Goal: Information Seeking & Learning: Learn about a topic

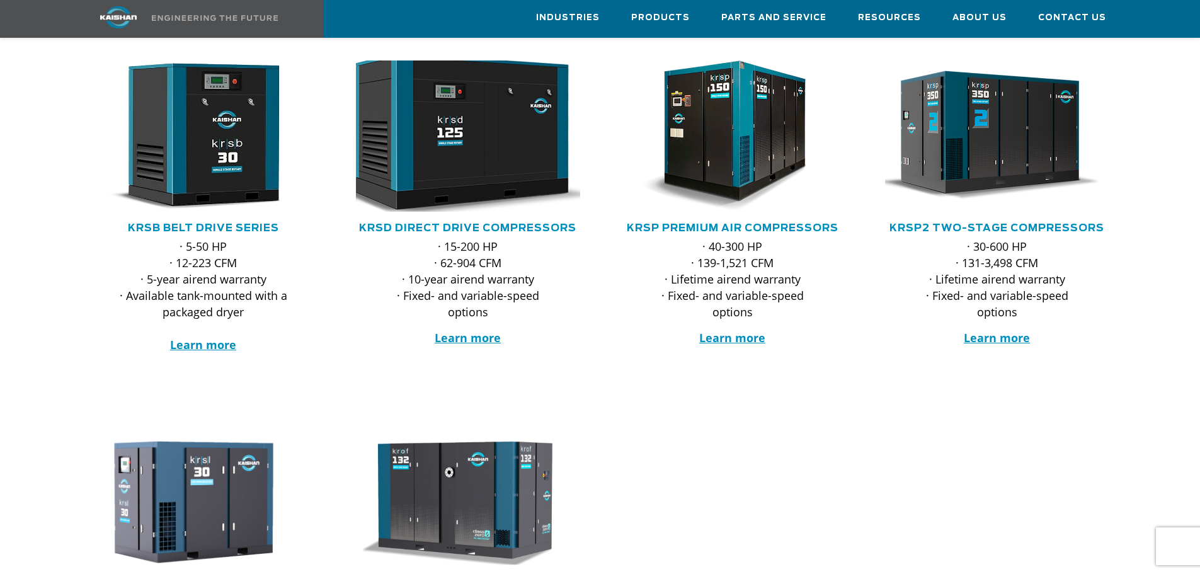
scroll to position [63, 0]
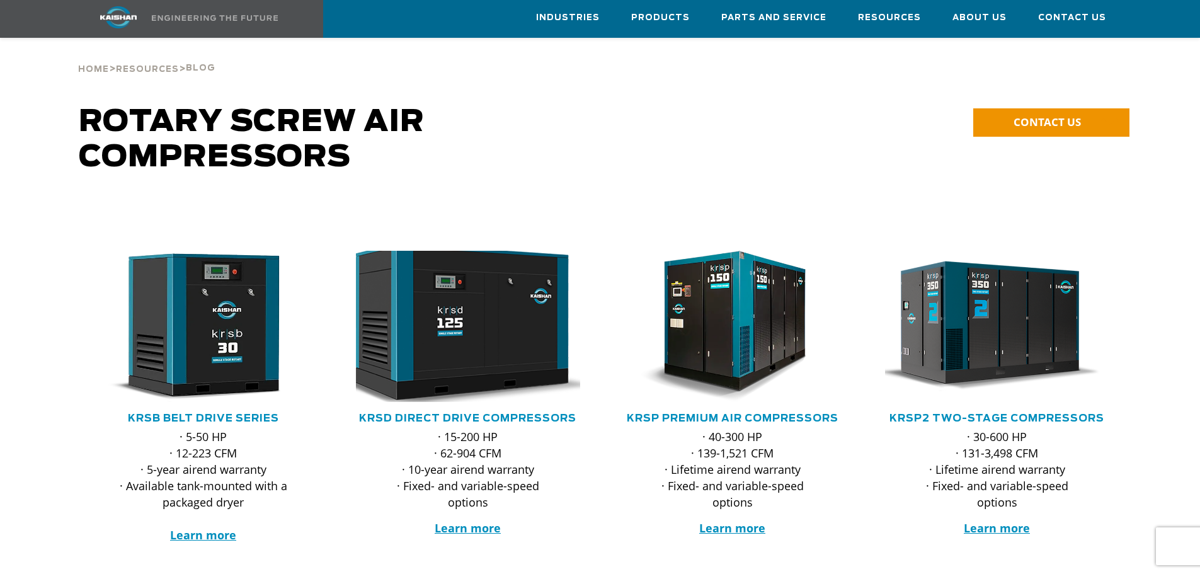
click at [441, 349] on img at bounding box center [458, 326] width 247 height 166
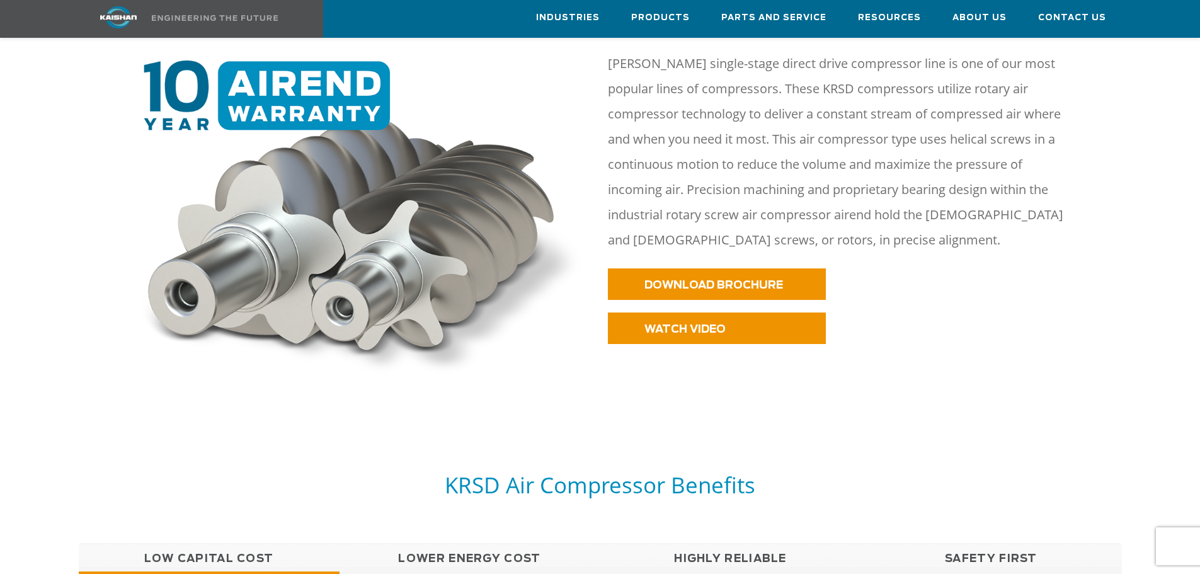
scroll to position [630, 0]
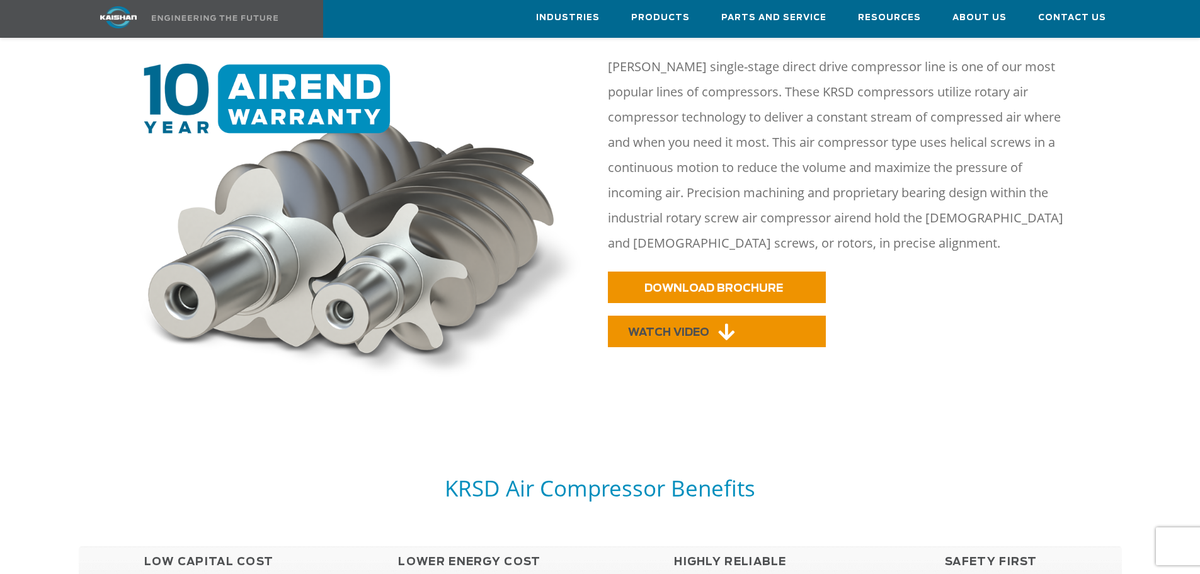
click at [674, 327] on span "WATCH VIDEO" at bounding box center [668, 332] width 81 height 11
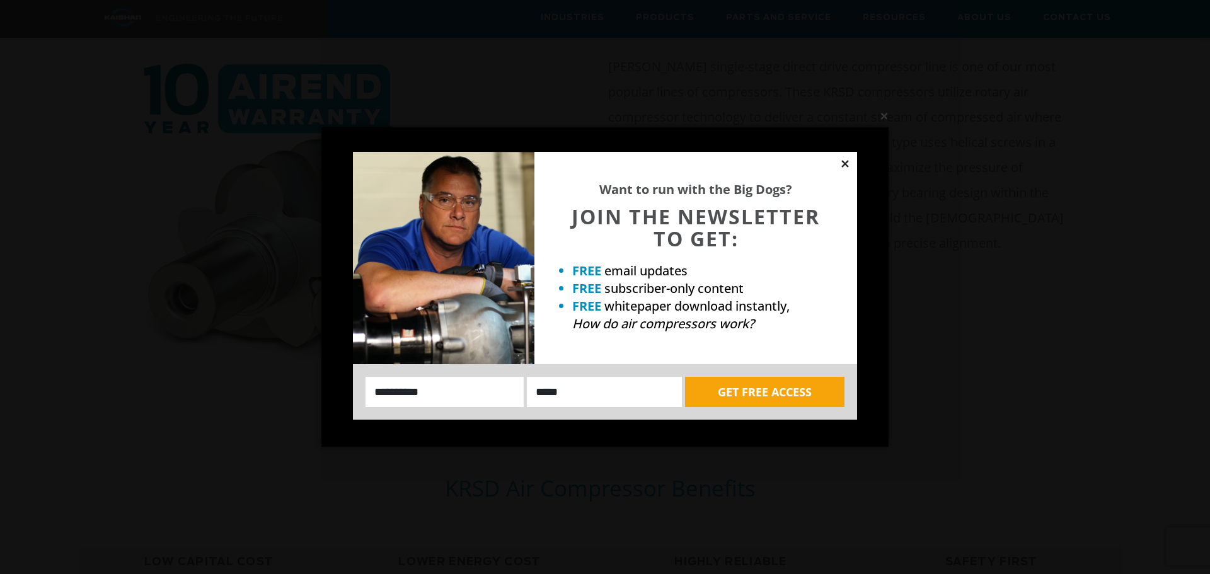
click at [843, 161] on icon at bounding box center [844, 163] width 7 height 7
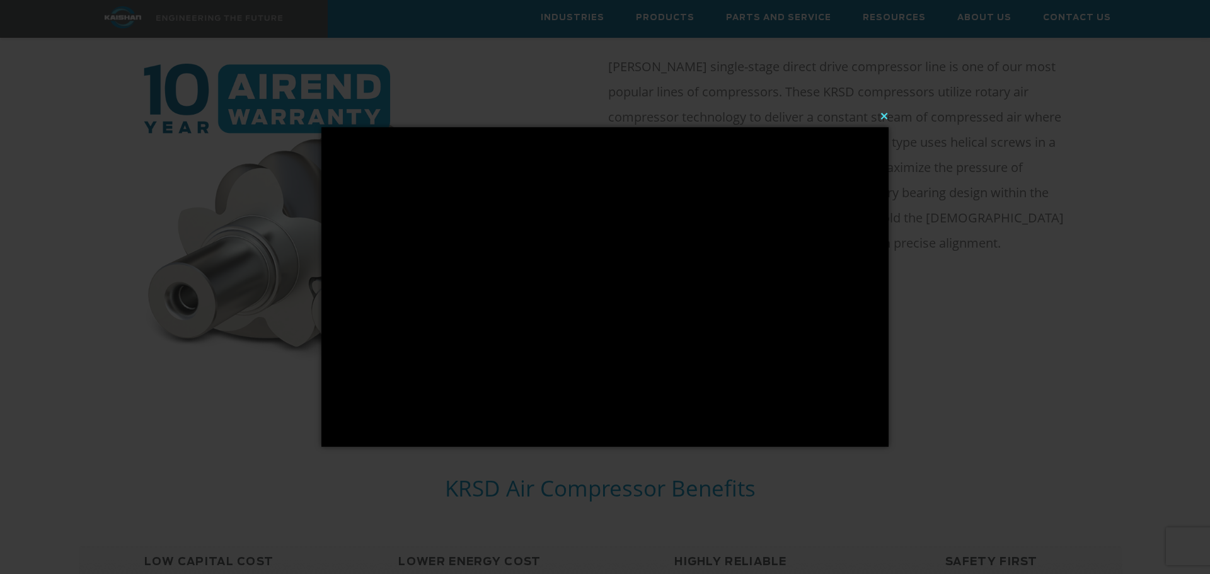
click at [880, 122] on button "×" at bounding box center [608, 116] width 567 height 28
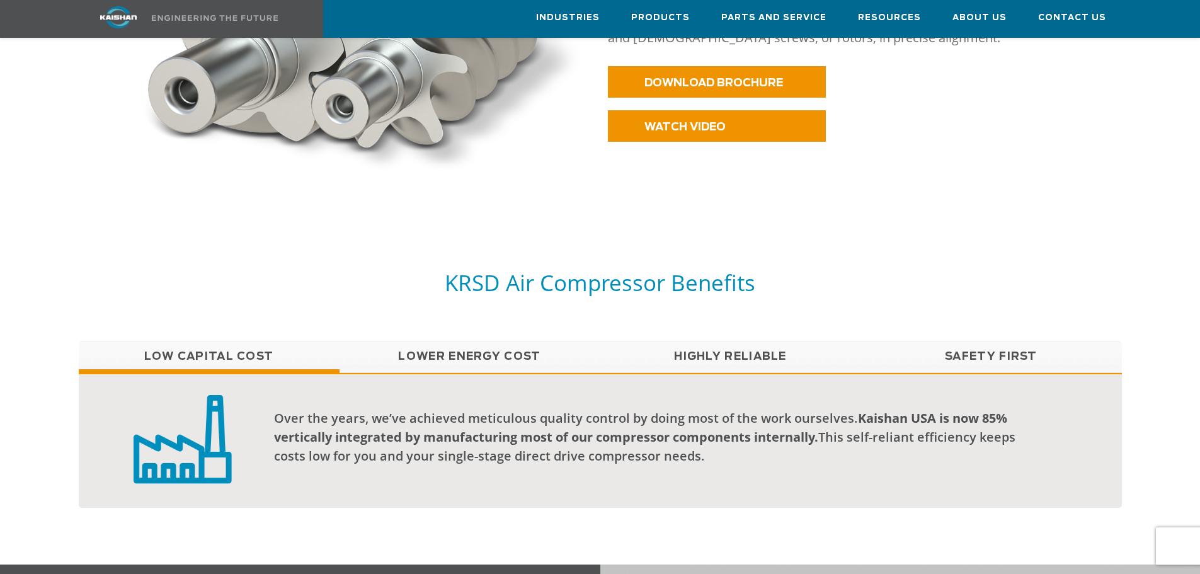
scroll to position [882, 0]
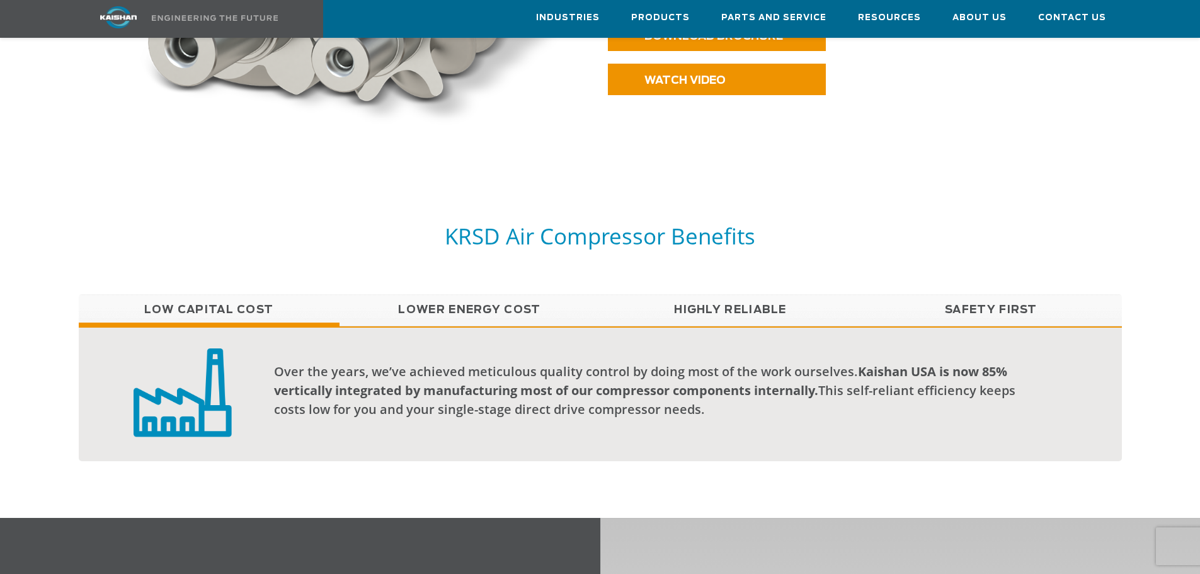
click at [723, 294] on link "Highly Reliable" at bounding box center [731, 310] width 261 height 32
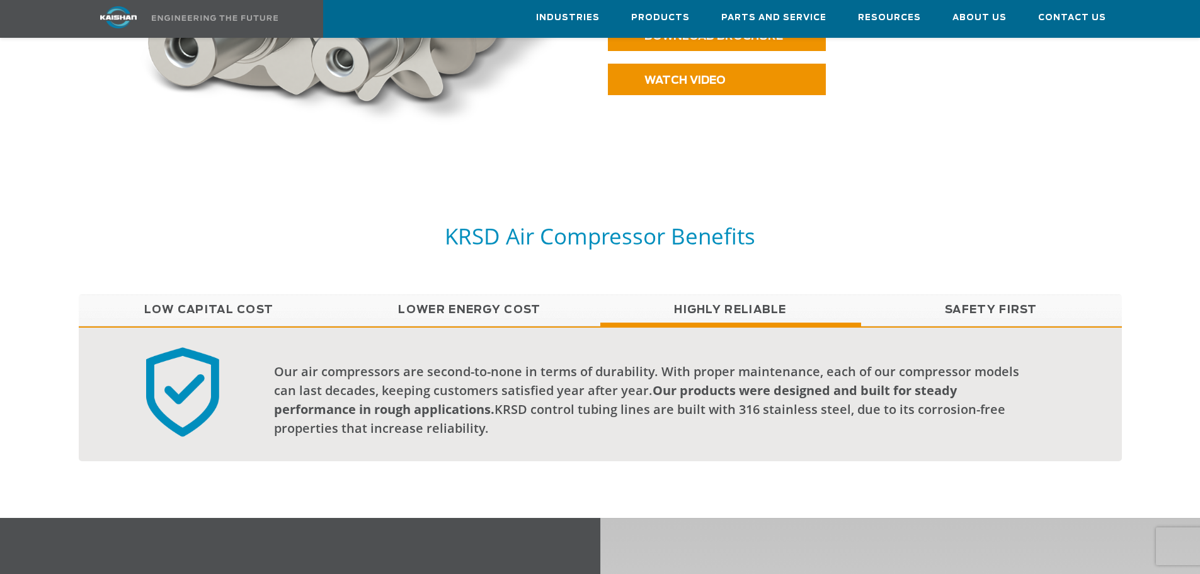
click at [237, 294] on link "Low Capital Cost" at bounding box center [209, 310] width 261 height 32
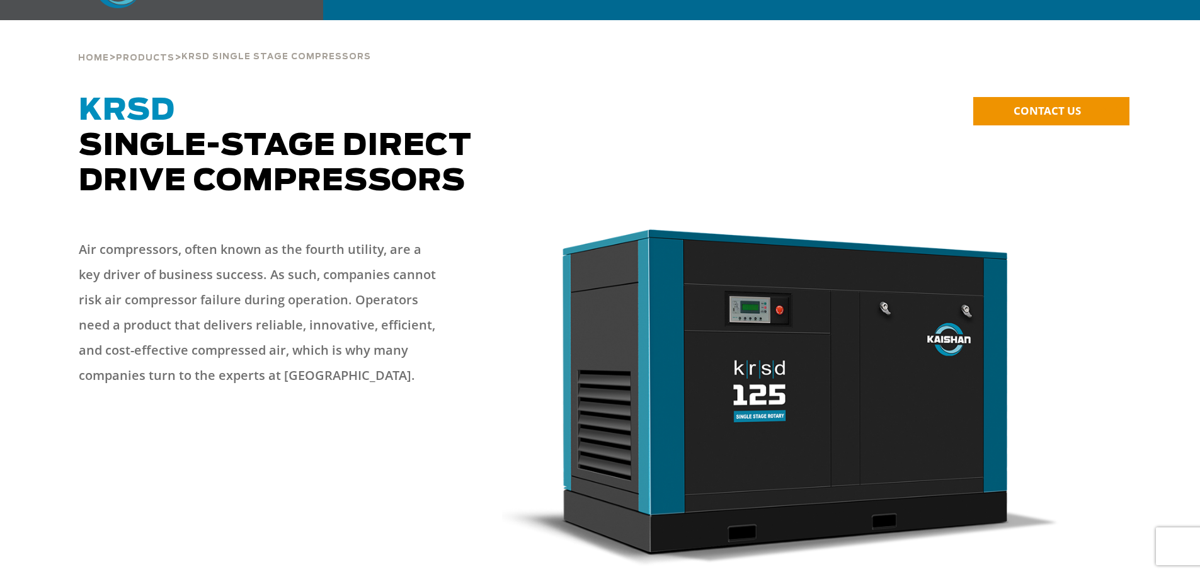
scroll to position [0, 0]
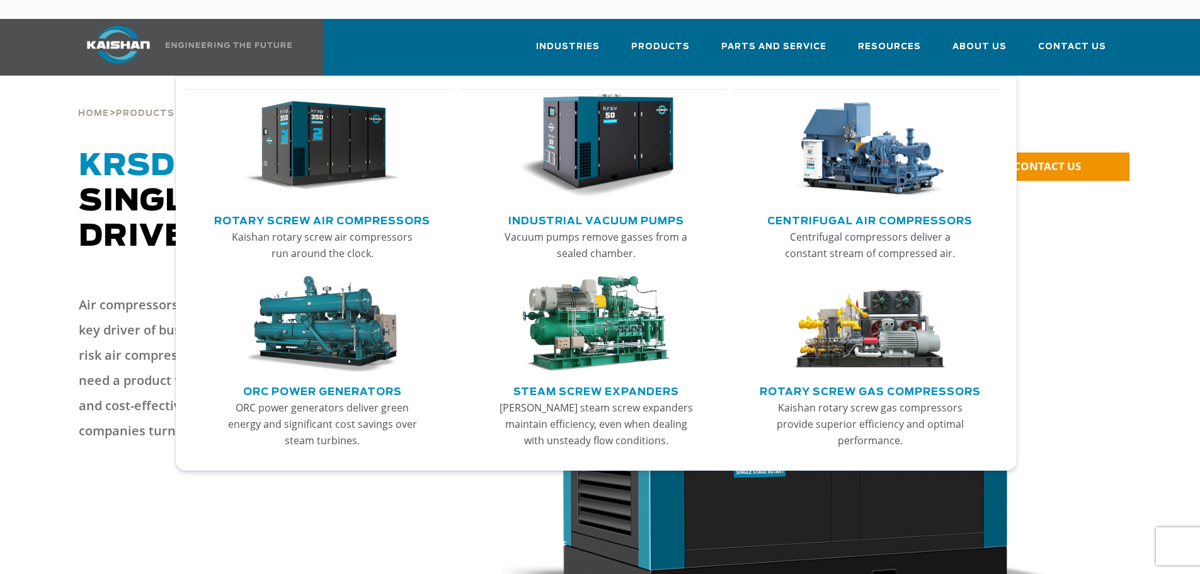
click at [354, 210] on link "Rotary Screw Air Compressors" at bounding box center [322, 219] width 216 height 19
